Goal: Check status

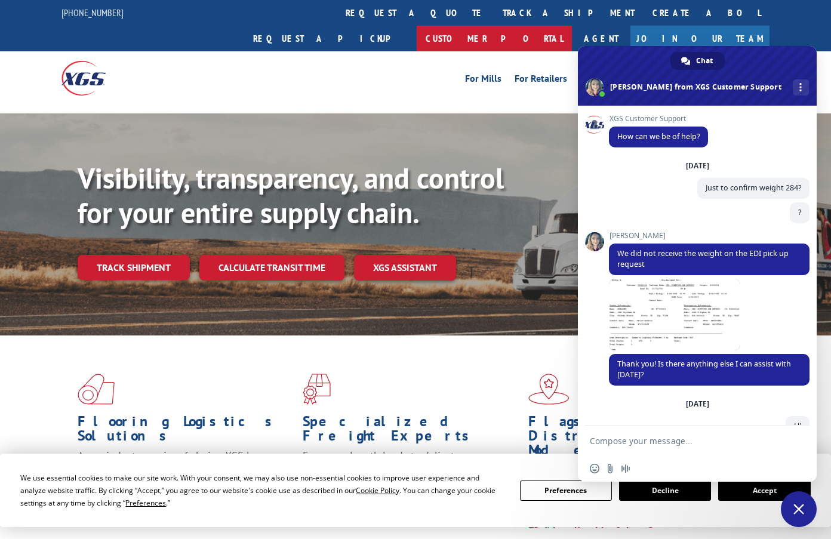
click at [572, 26] on link "Customer Portal" at bounding box center [494, 39] width 155 height 26
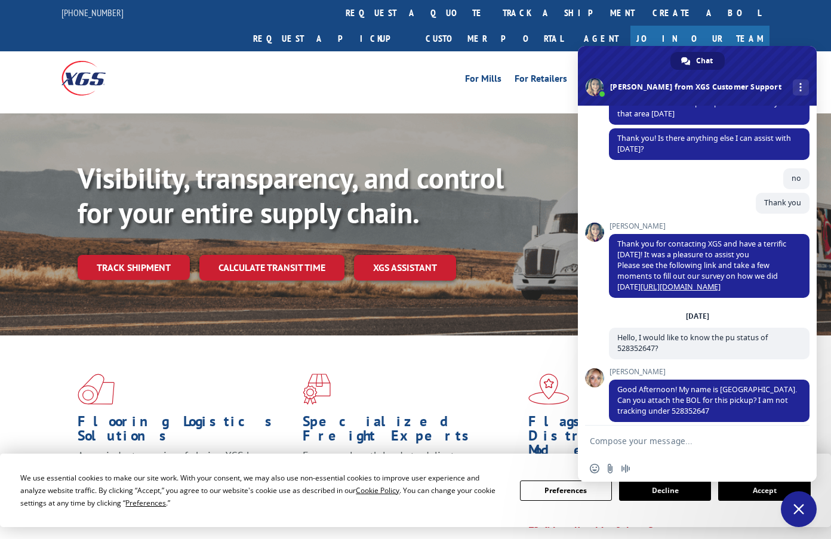
scroll to position [1015, 0]
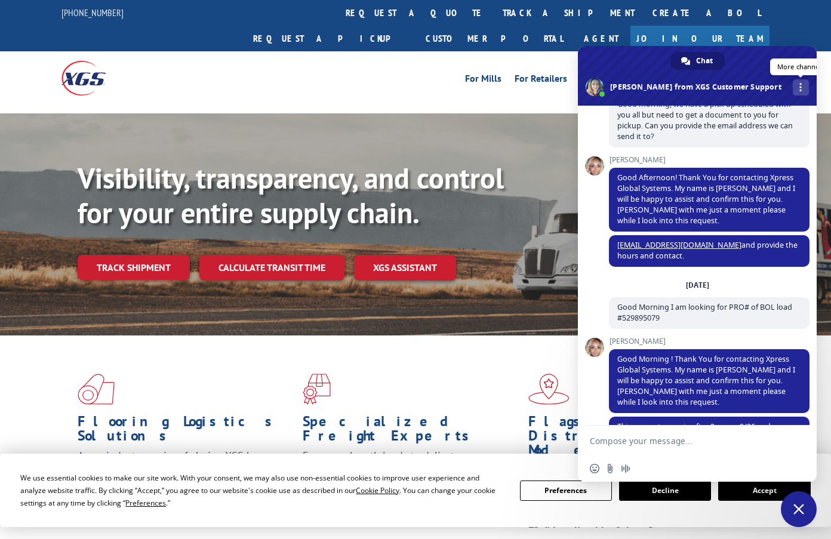
click at [793, 90] on div "More channels" at bounding box center [801, 87] width 16 height 16
click at [152, 336] on div "Flooring Logistics Solutions As an industry carrier of choice, XGS has brought …" at bounding box center [415, 452] width 831 height 233
click at [799, 503] on span "Close chat" at bounding box center [799, 509] width 36 height 36
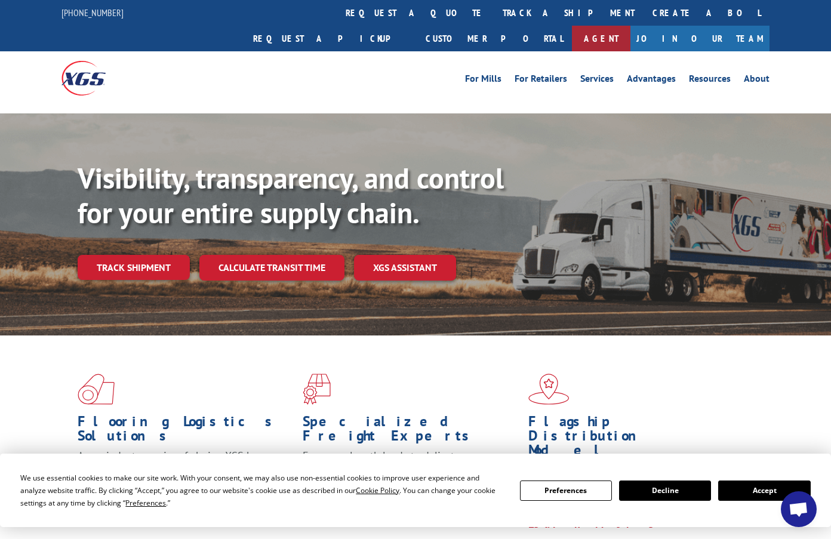
click at [630, 26] on link "Agent" at bounding box center [601, 39] width 59 height 26
click at [795, 513] on span "Open chat" at bounding box center [799, 510] width 20 height 17
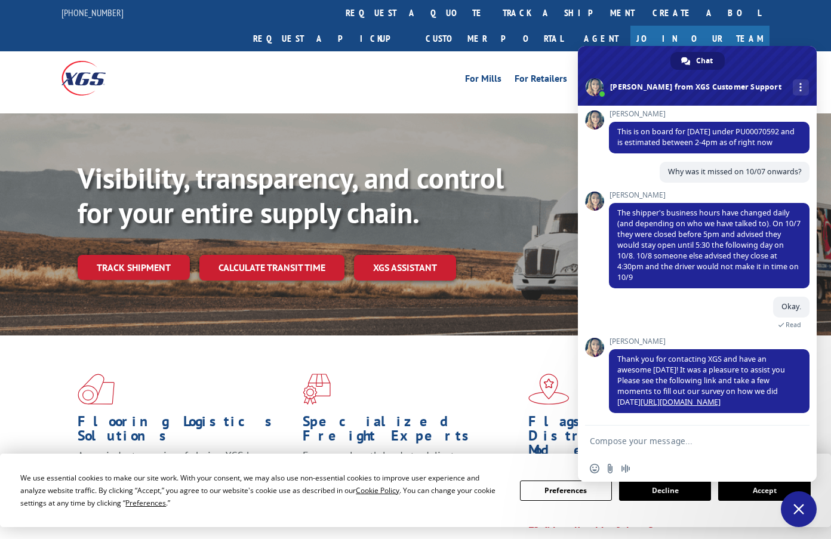
scroll to position [4866, 0]
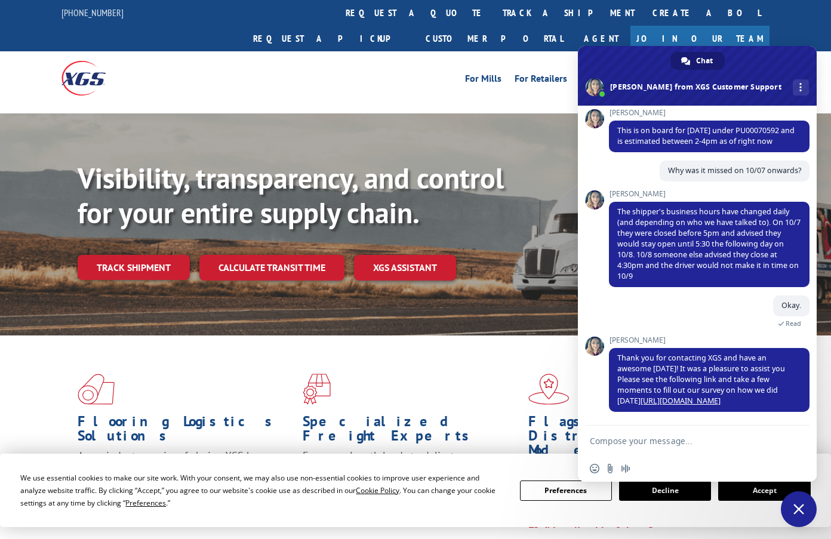
click at [703, 440] on textarea "Compose your message..." at bounding box center [684, 441] width 189 height 11
paste textarea "17605459"
type textarea "Can I have a status update on PRO 17605459?"
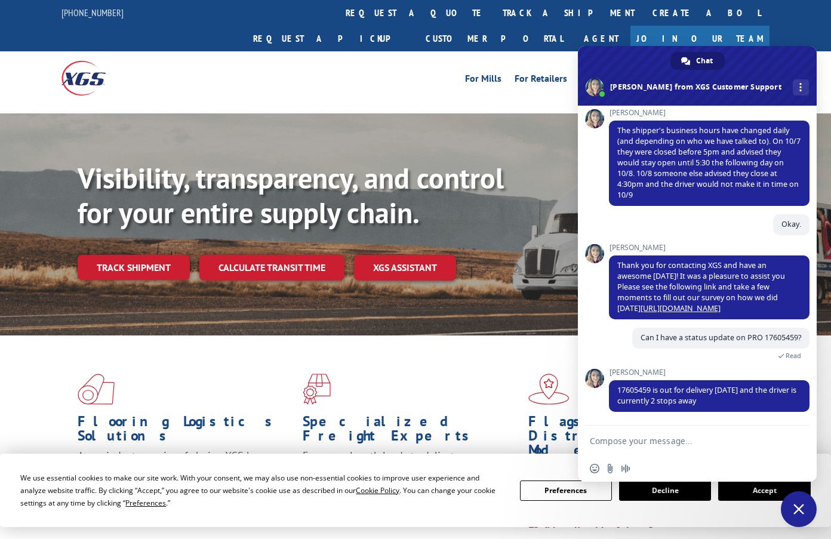
scroll to position [4941, 0]
type textarea "i want to check"
drag, startPoint x: 732, startPoint y: 408, endPoint x: 603, endPoint y: 402, distance: 129.1
click at [603, 402] on div "XGS Customer Support How can we be of help? [DATE] Just to confirm weight 284? …" at bounding box center [697, 266] width 239 height 320
drag, startPoint x: 657, startPoint y: 439, endPoint x: 532, endPoint y: 445, distance: 124.9
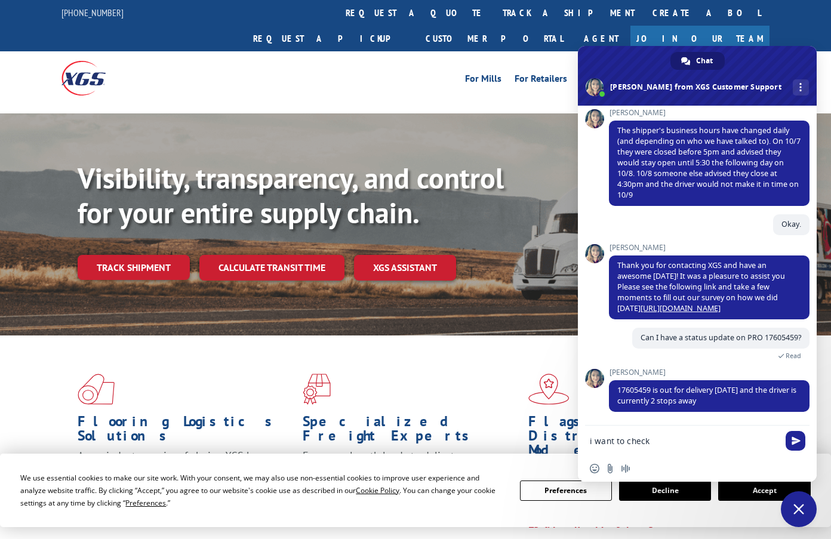
type textarea "i want to check this load is picked up or not - 530850088"
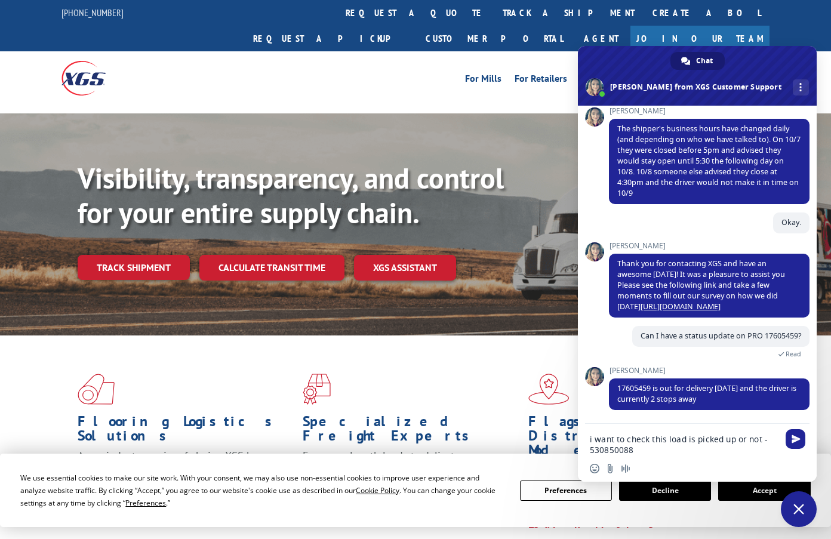
scroll to position [0, 0]
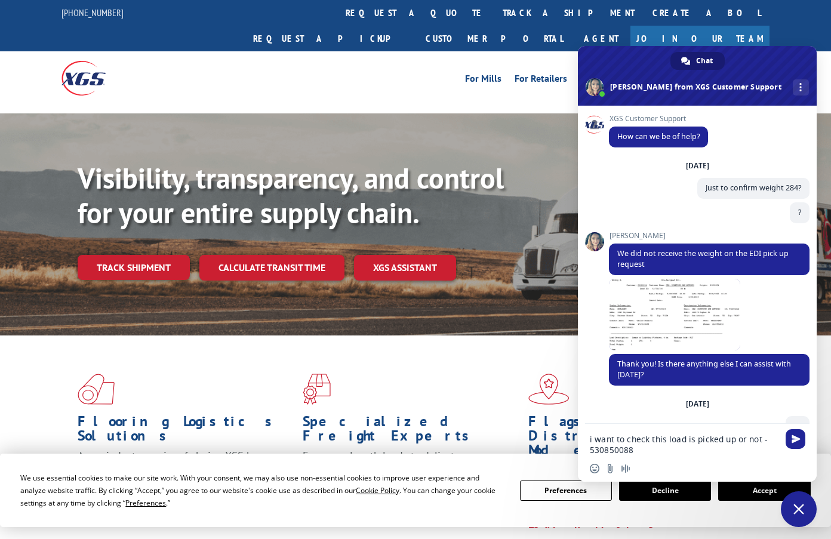
drag, startPoint x: 748, startPoint y: 411, endPoint x: 618, endPoint y: 398, distance: 130.8
click at [618, 398] on div "XGS Customer Support How can we be of help? [DATE] Just to confirm weight 284? …" at bounding box center [709, 269] width 201 height 309
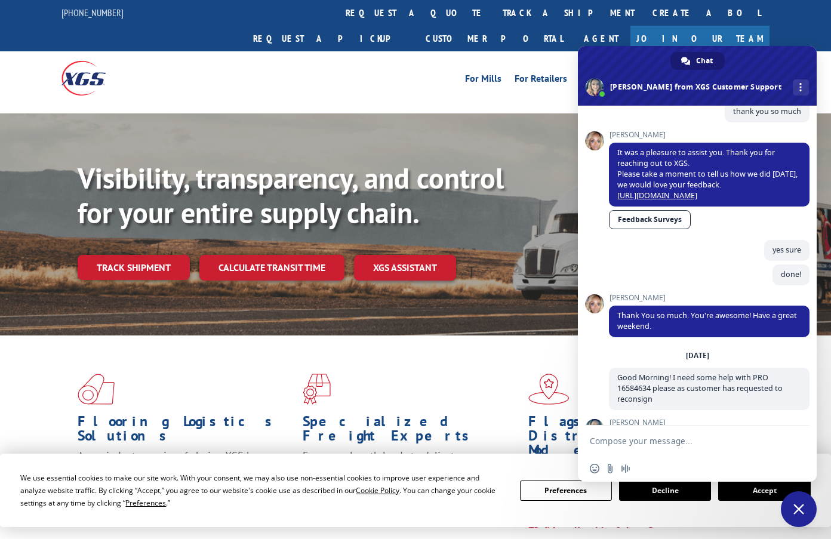
scroll to position [4987, 0]
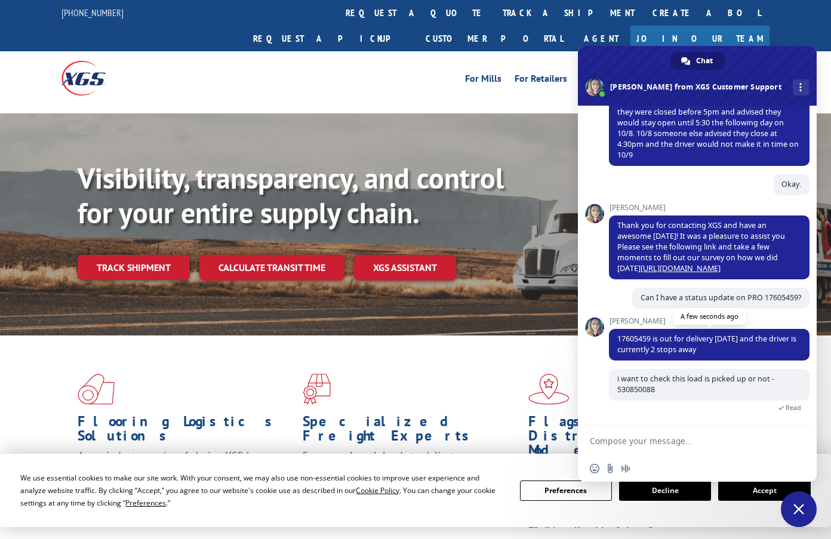
drag, startPoint x: 731, startPoint y: 347, endPoint x: 618, endPoint y: 336, distance: 114.0
click at [618, 336] on span "17605459 is out for delivery [DATE] and the driver is currently 2 stops away" at bounding box center [709, 345] width 201 height 32
copy span "17605459 is out for delivery [DATE] and the driver is currently 2 stops away"
click at [728, 347] on span "17605459 is out for delivery [DATE] and the driver is currently 2 stops away" at bounding box center [709, 345] width 201 height 32
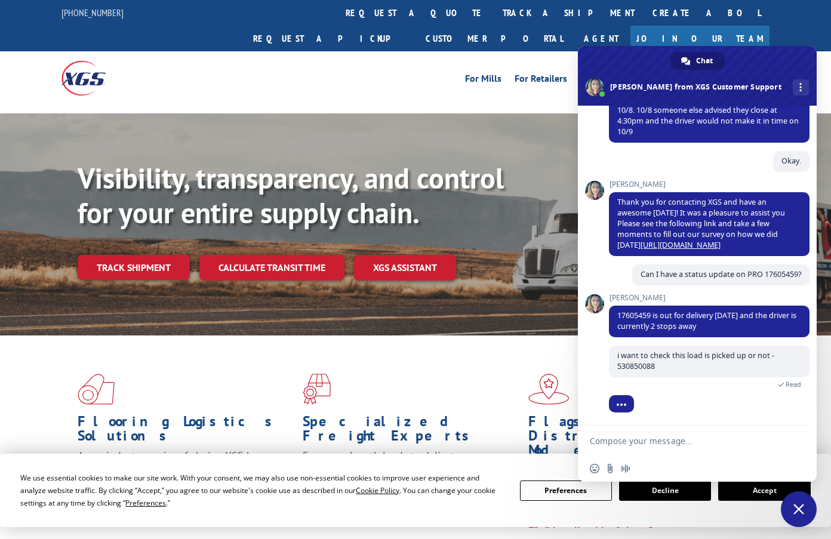
scroll to position [0, 0]
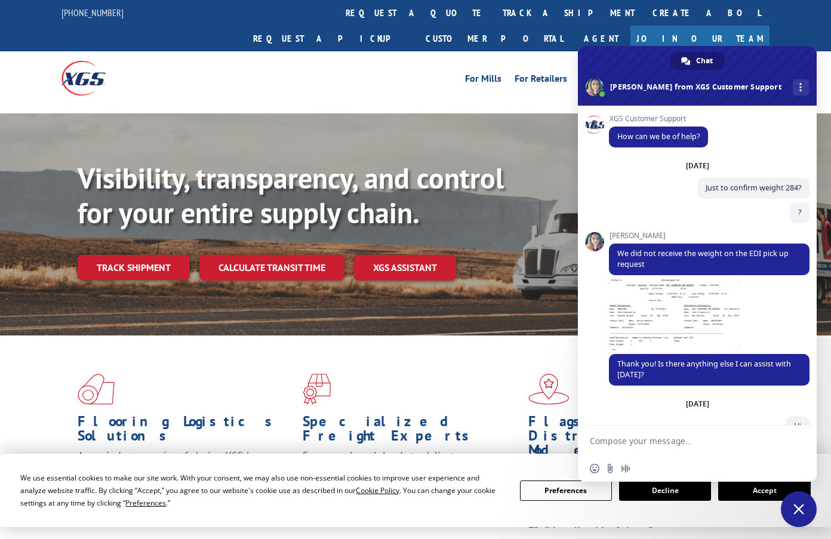
click at [792, 506] on span "Close chat" at bounding box center [799, 509] width 36 height 36
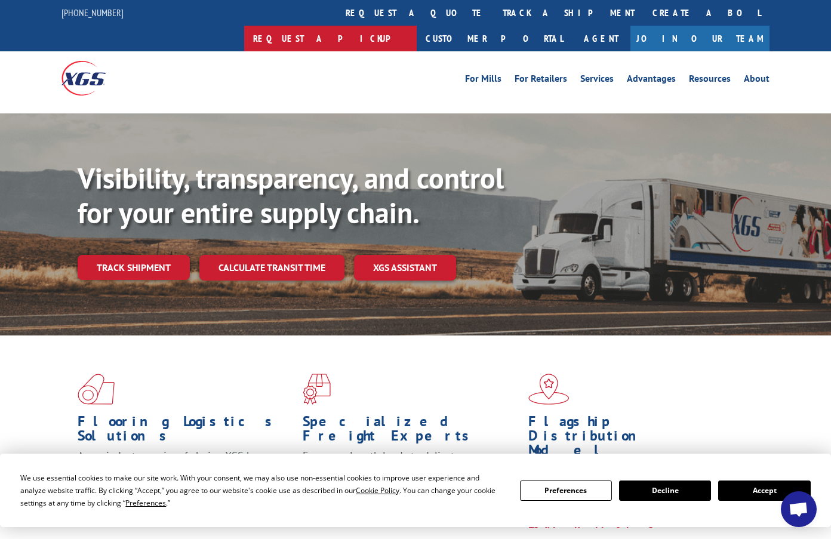
scroll to position [5011, 0]
